Goal: Check status

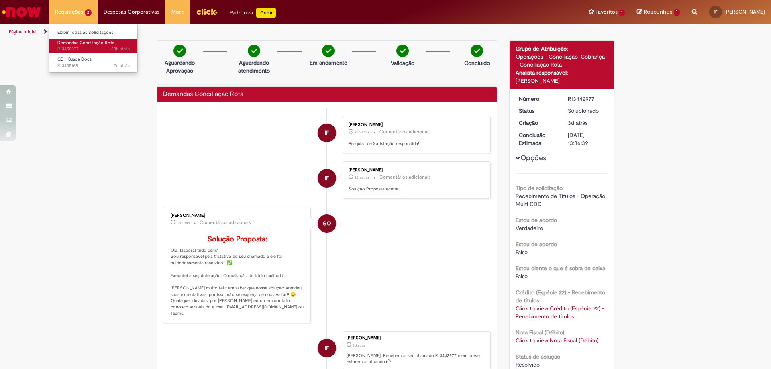
click at [86, 50] on span "23h atrás 23 horas atrás R13450977" at bounding box center [93, 49] width 72 height 6
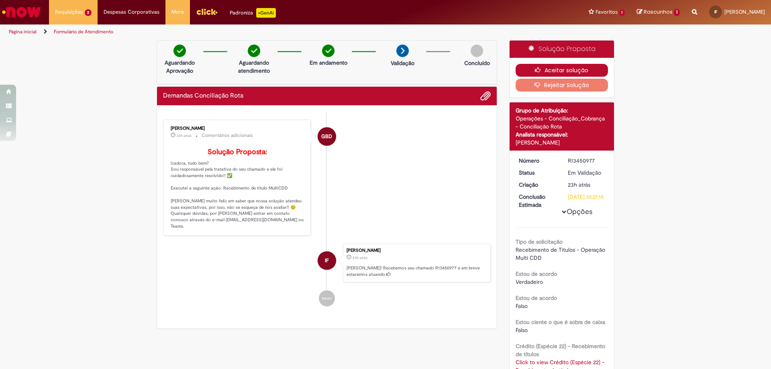
click at [574, 64] on button "Aceitar solução" at bounding box center [561, 70] width 93 height 13
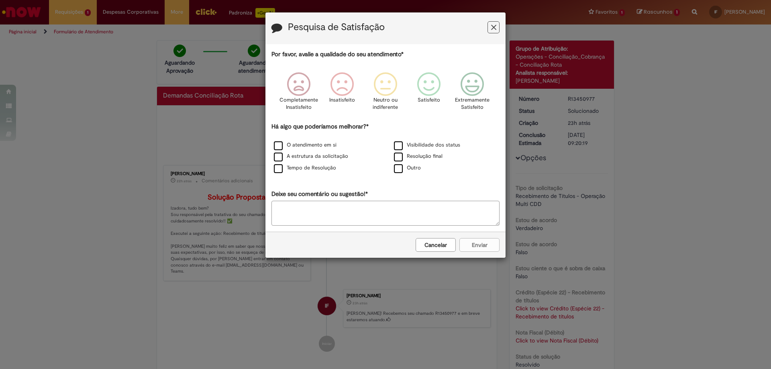
click at [451, 243] on button "Cancelar" at bounding box center [436, 245] width 40 height 14
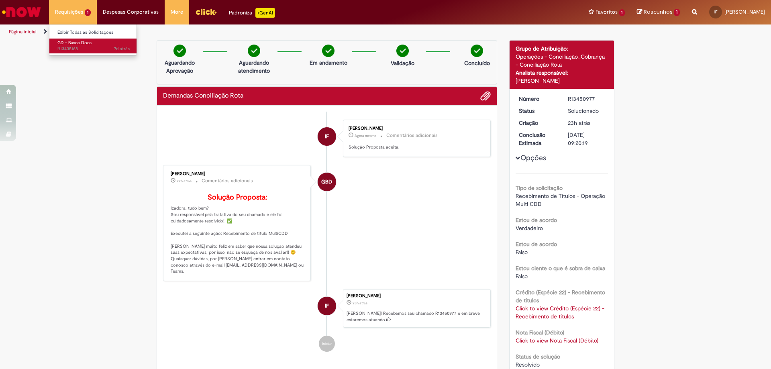
click at [66, 43] on span "GD - Busca Docs" at bounding box center [74, 43] width 34 height 6
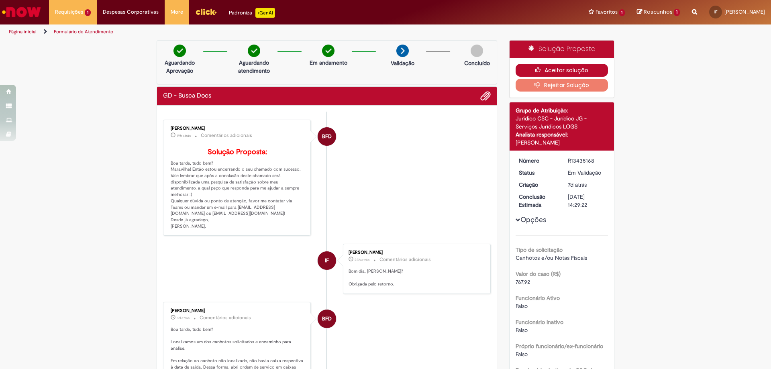
click at [557, 70] on button "Aceitar solução" at bounding box center [561, 70] width 93 height 13
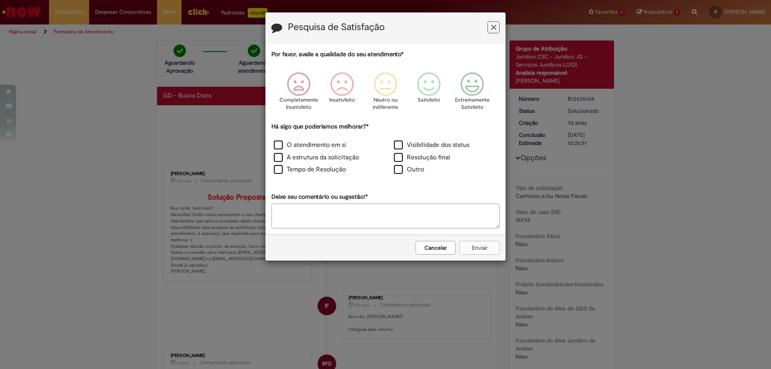
click at [441, 244] on button "Cancelar" at bounding box center [436, 248] width 40 height 14
